Goal: Find contact information: Find contact information

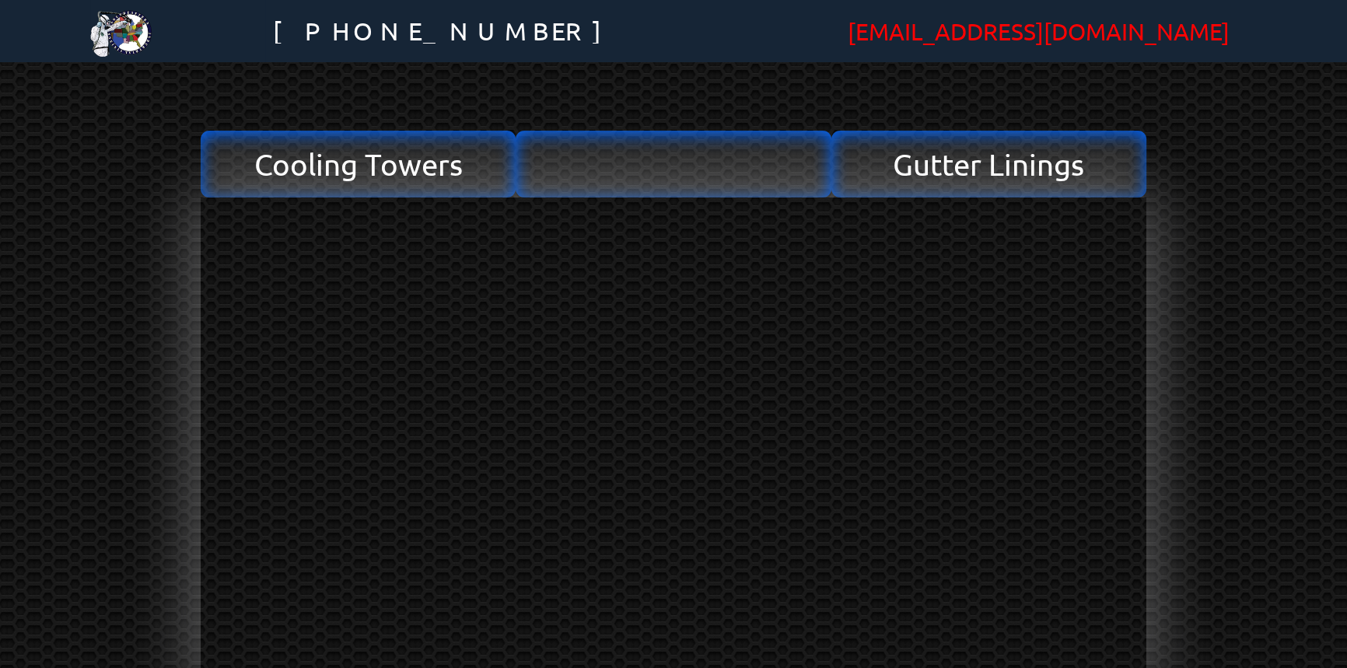
click at [991, 35] on span "[EMAIL_ADDRESS][DOMAIN_NAME]" at bounding box center [1038, 31] width 382 height 35
click at [1166, 32] on div "[EMAIL_ADDRESS][DOMAIN_NAME]" at bounding box center [1038, 31] width 484 height 132
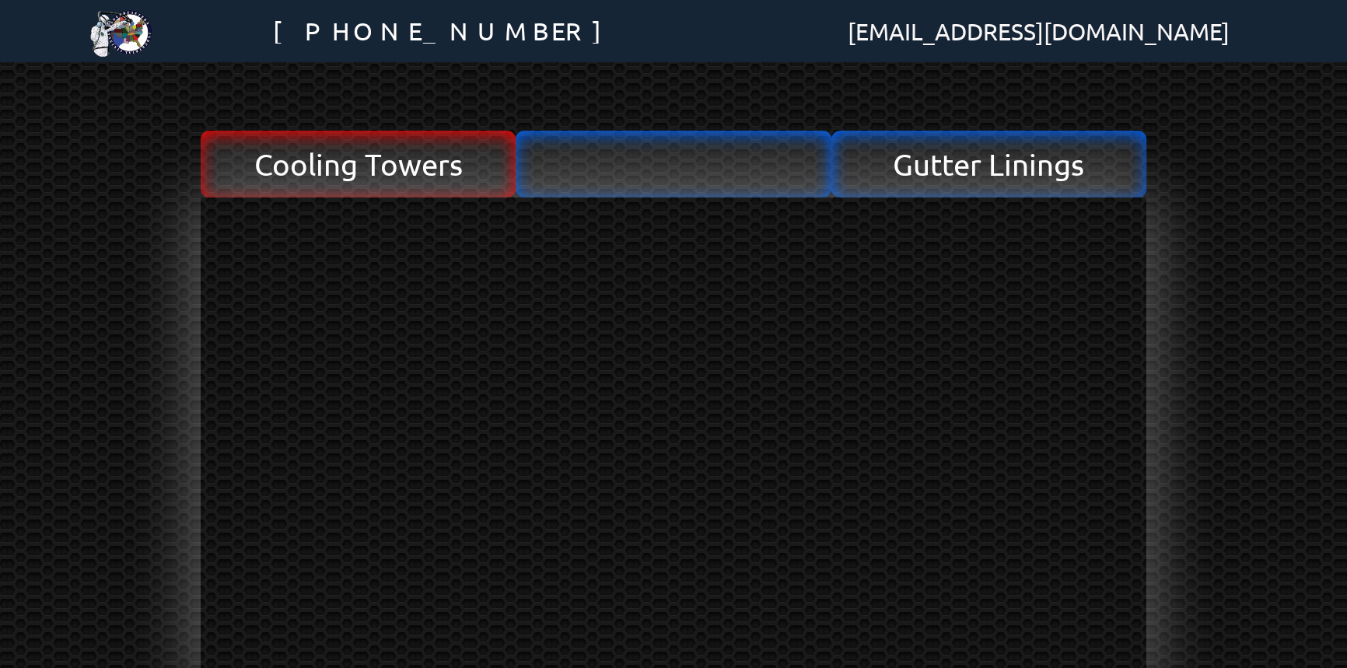
click at [373, 164] on span "Cooling Towers" at bounding box center [358, 164] width 208 height 30
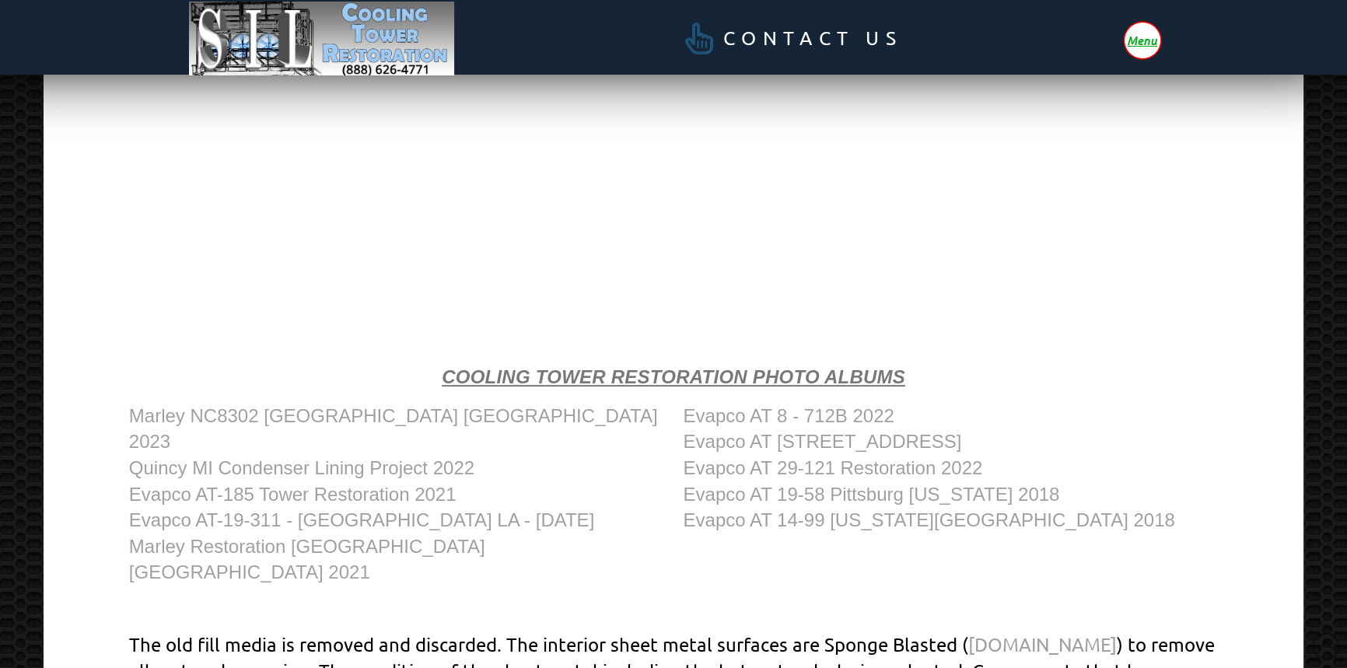
scroll to position [707, 0]
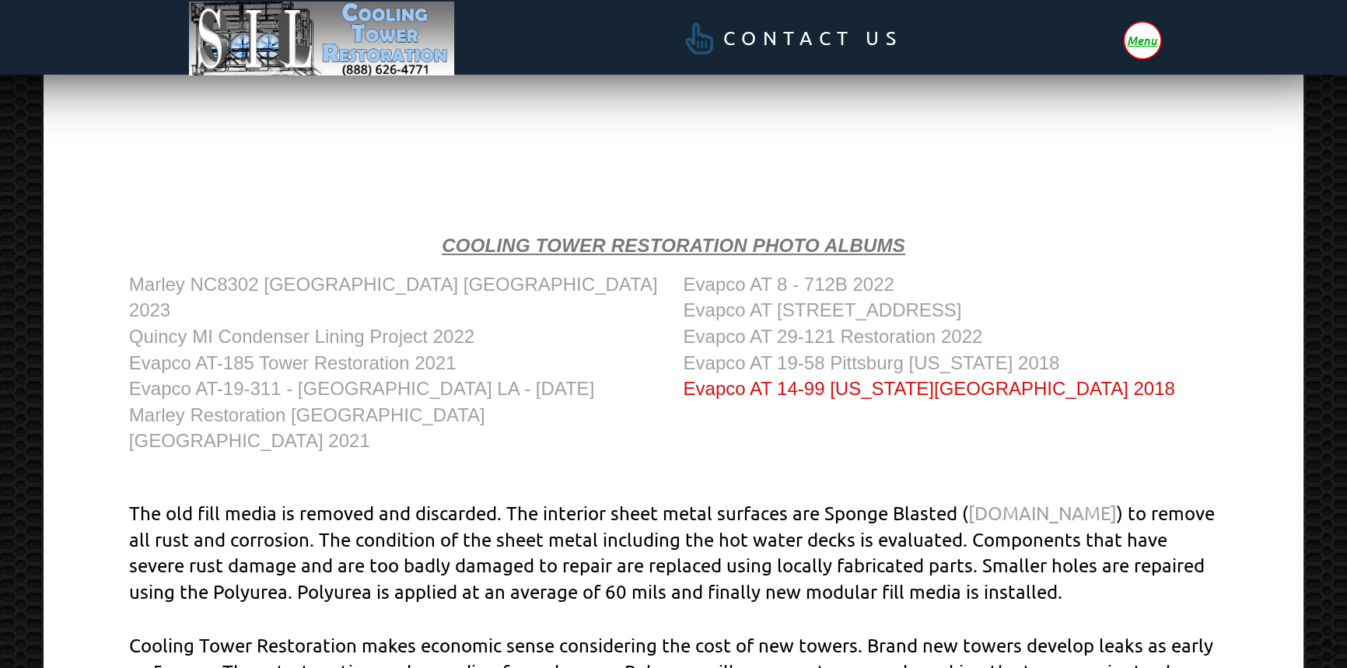
click at [940, 387] on link "Evapco AT 14-99 [US_STATE][GEOGRAPHIC_DATA] 2018" at bounding box center [928, 388] width 491 height 21
